Goal: Task Accomplishment & Management: Use online tool/utility

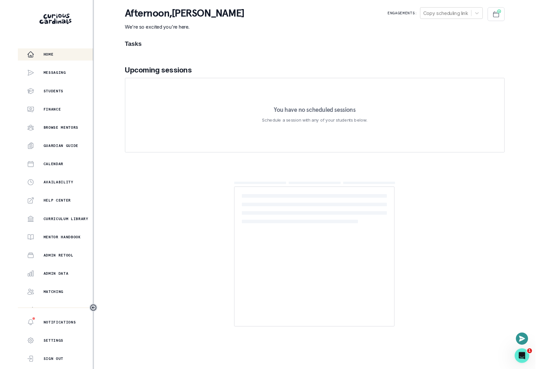
scroll to position [28, 0]
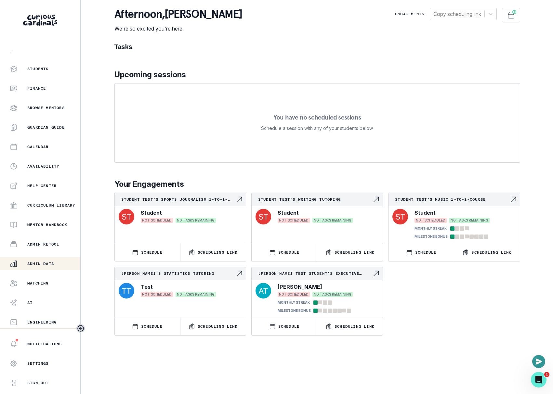
click at [40, 262] on p "Admin Data" at bounding box center [40, 263] width 27 height 5
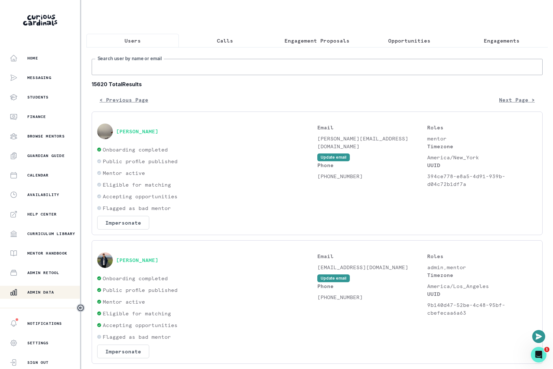
click at [197, 66] on input "Search user by name or email" at bounding box center [317, 67] width 451 height 16
type input "maed"
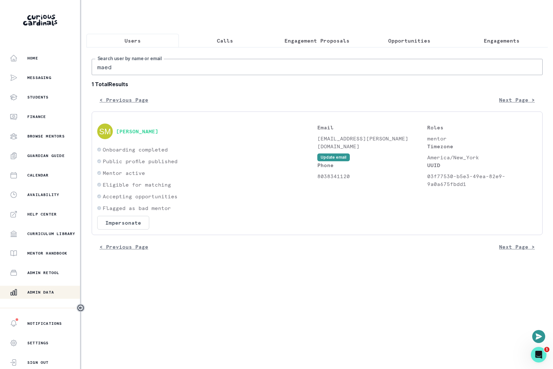
click at [161, 70] on input "maed" at bounding box center [317, 67] width 451 height 16
type input "[PERSON_NAME]"
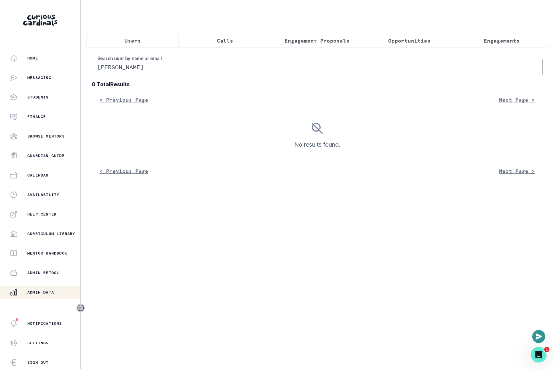
click at [136, 69] on input "[PERSON_NAME]" at bounding box center [317, 67] width 451 height 16
type input "[PERSON_NAME]"
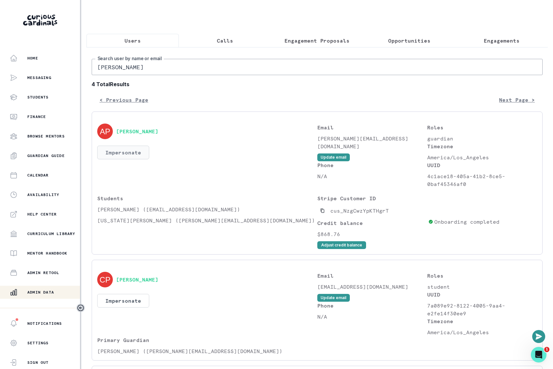
click at [131, 154] on button "Impersonate" at bounding box center [123, 153] width 52 height 14
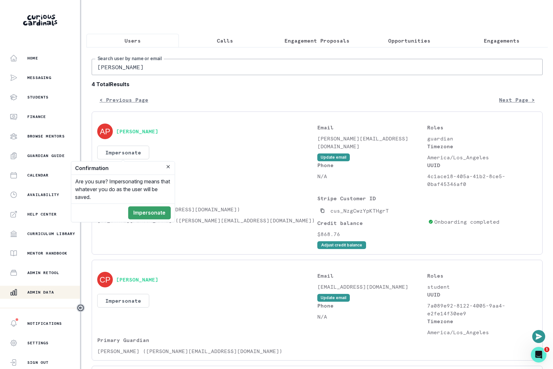
click at [140, 220] on footer "Impersonate" at bounding box center [122, 213] width 103 height 19
click at [140, 206] on button "Impersonate" at bounding box center [149, 212] width 43 height 13
